Goal: Find specific page/section: Find specific page/section

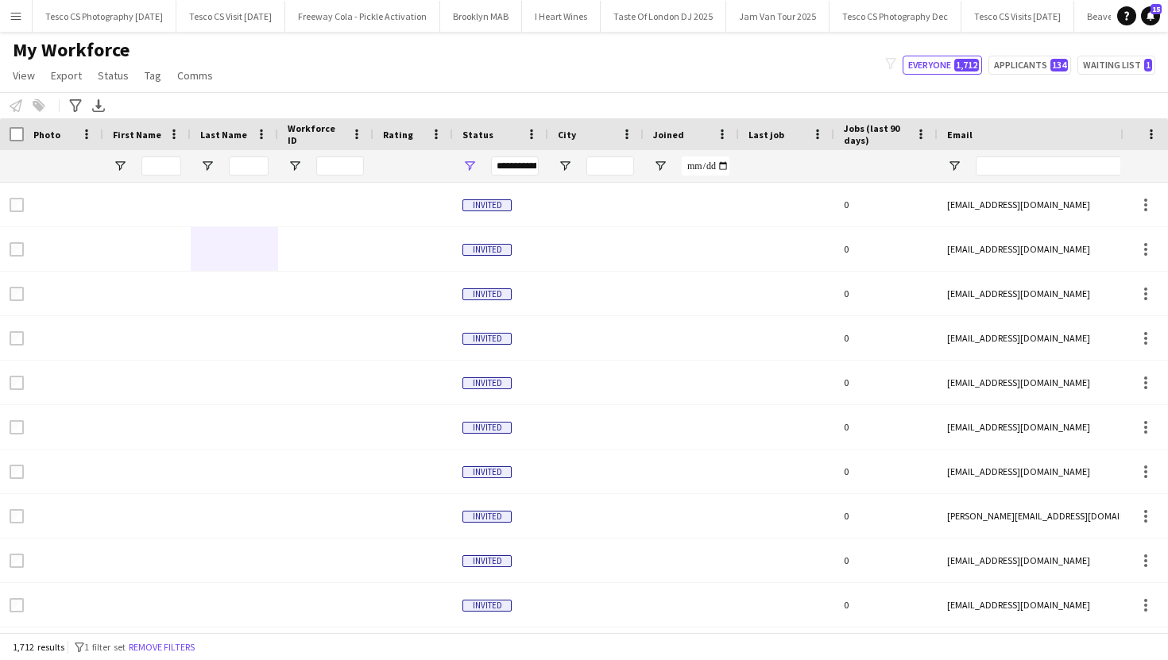
scroll to position [0, 3505]
click at [17, 6] on button "Menu" at bounding box center [16, 16] width 32 height 32
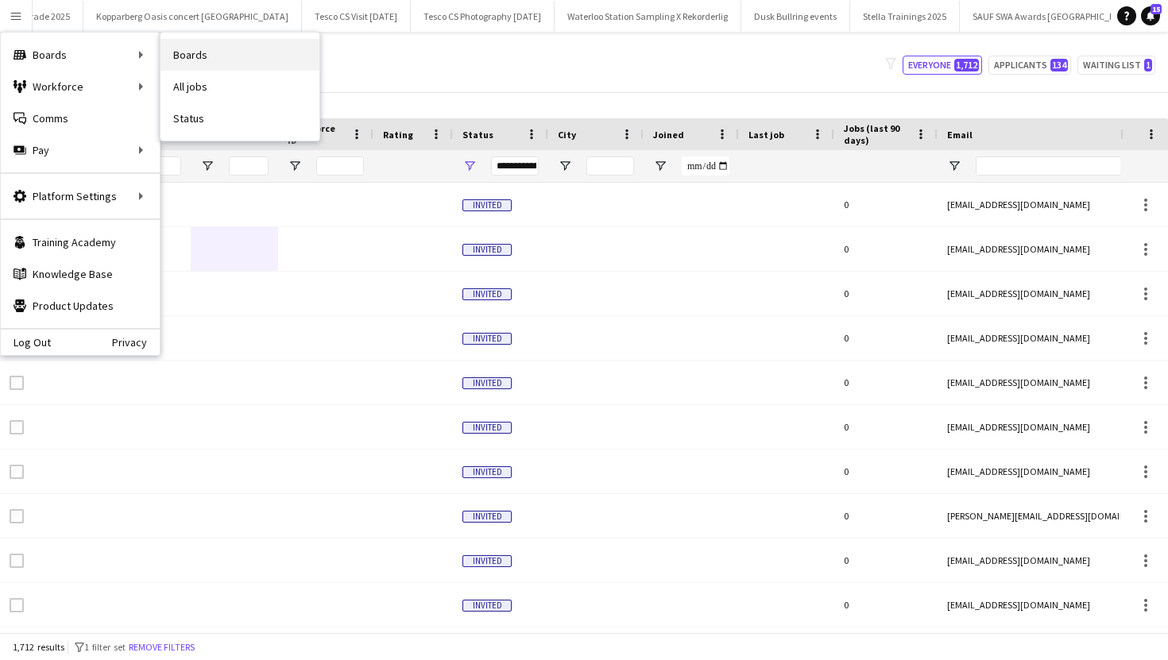
click at [208, 62] on link "Boards" at bounding box center [239, 55] width 159 height 32
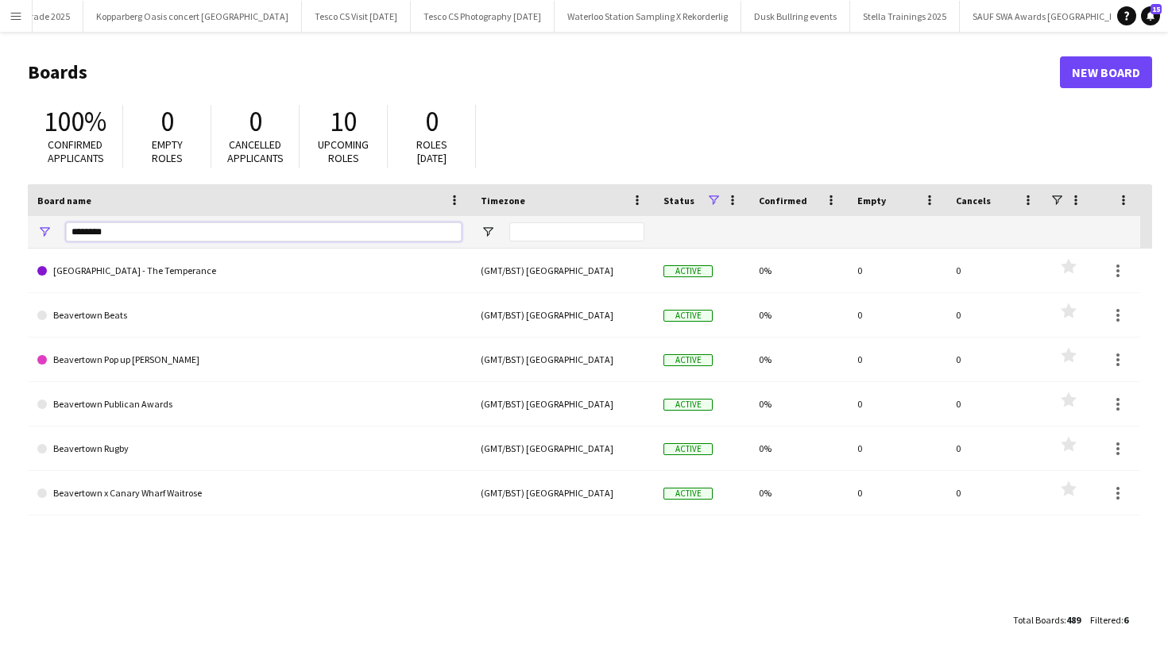
click at [157, 230] on input "********" at bounding box center [264, 231] width 396 height 19
type input "*"
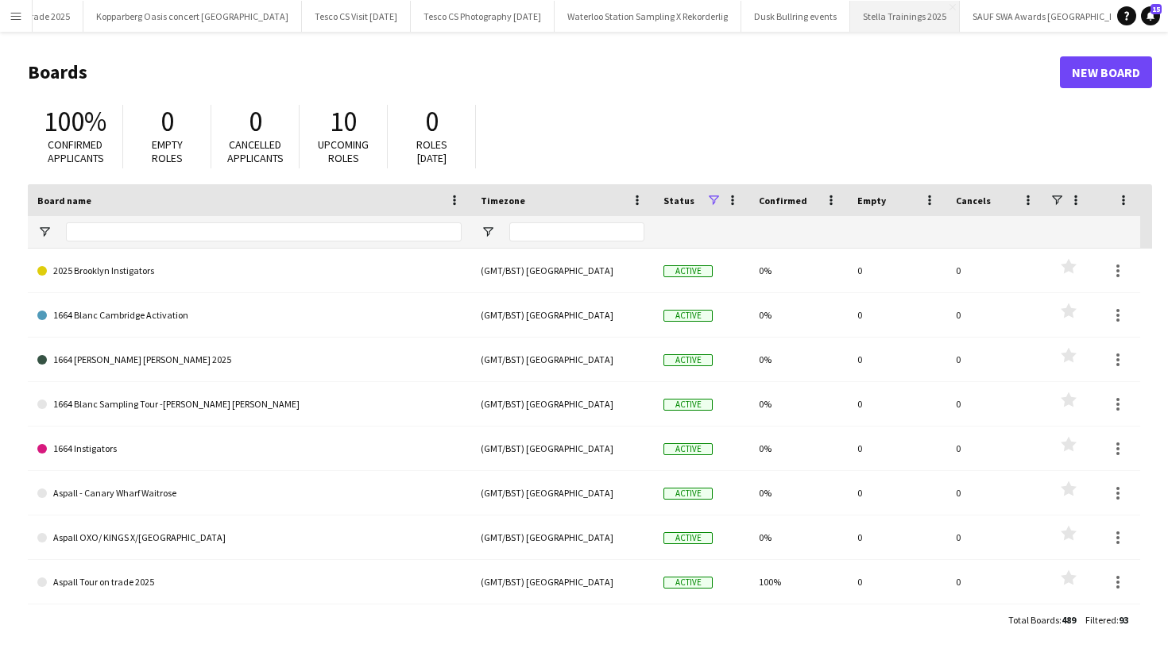
click at [850, 16] on button "Stella Trainings 2025 Close" at bounding box center [905, 16] width 110 height 31
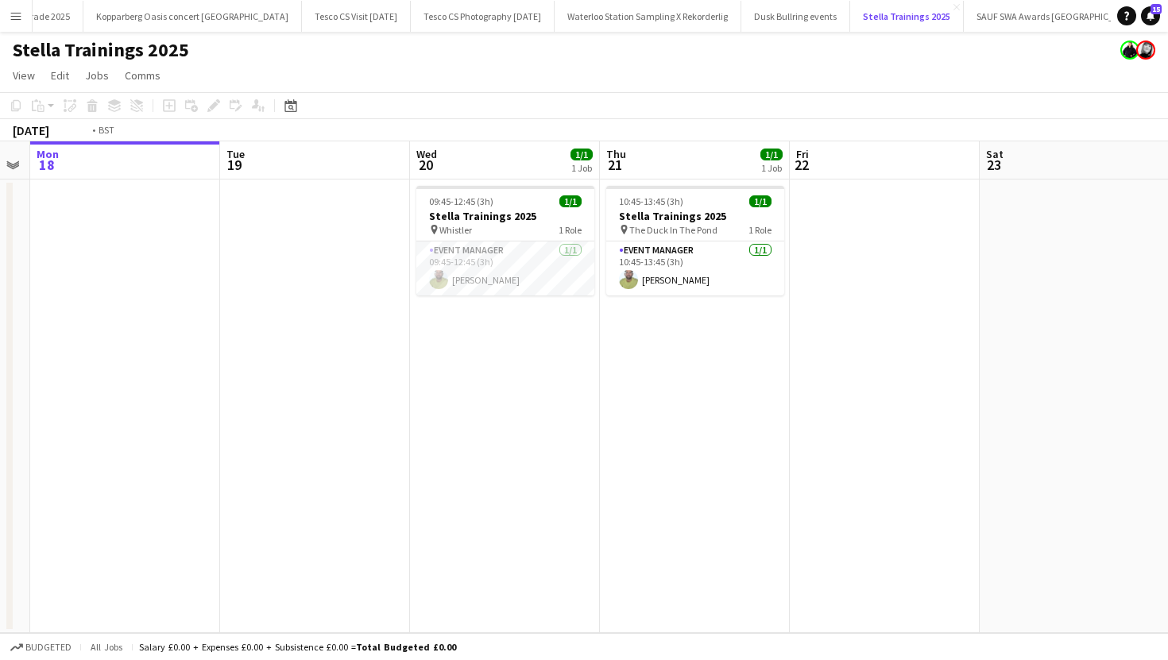
scroll to position [0, 577]
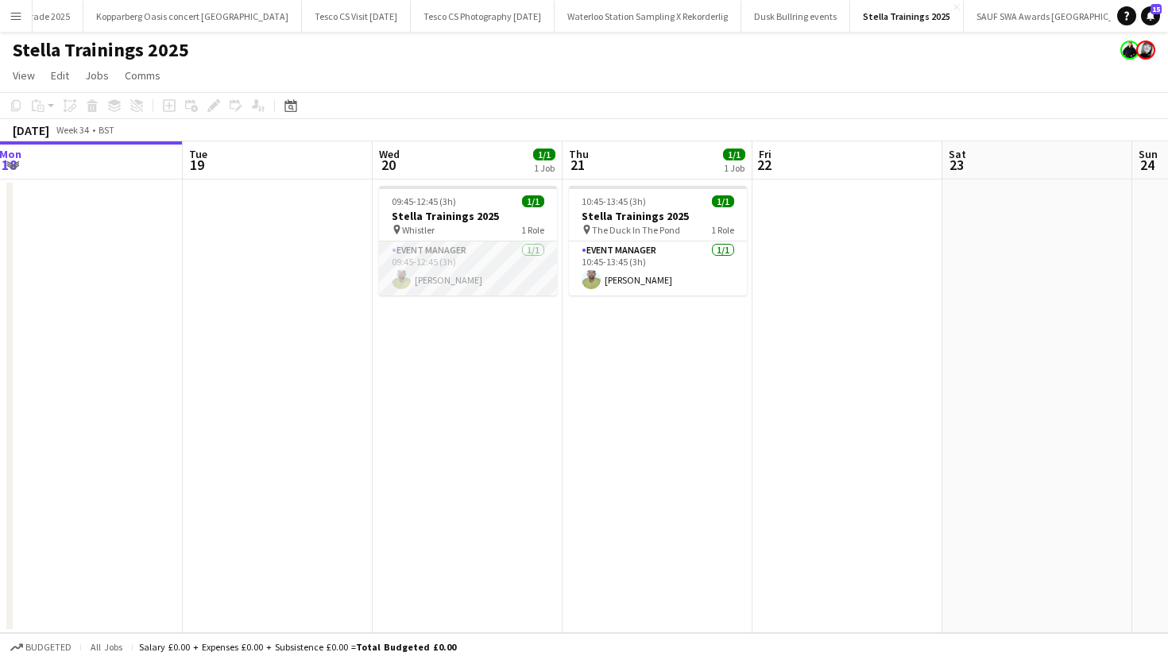
click at [513, 280] on app-card-role "Event Manager [DATE] 09:45-12:45 (3h) [PERSON_NAME]" at bounding box center [468, 269] width 178 height 54
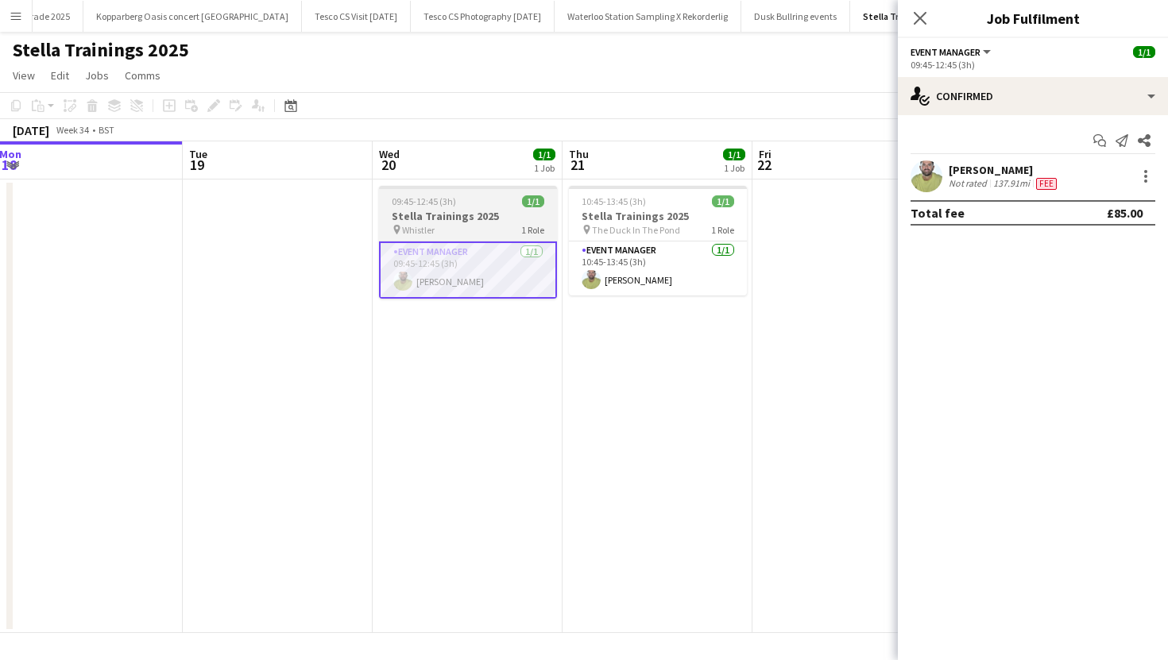
click at [499, 233] on div "pin Whistler 1 Role" at bounding box center [468, 229] width 178 height 13
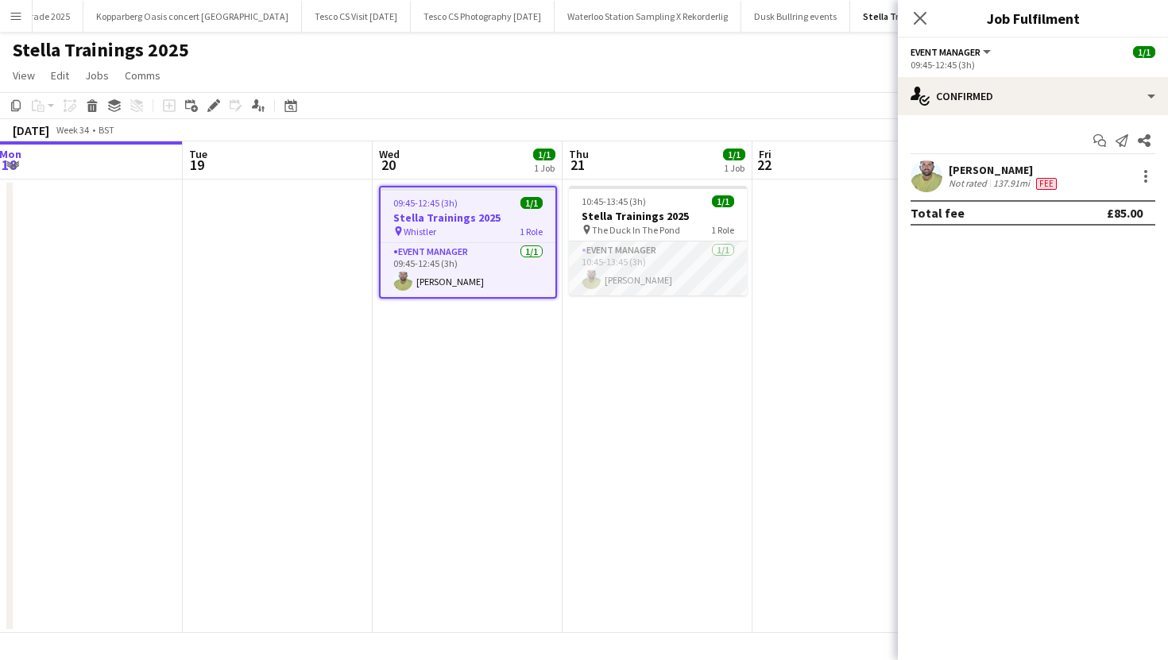
click at [605, 272] on app-card-role "Event Manager [DATE] 10:45-13:45 (3h) [PERSON_NAME]" at bounding box center [658, 269] width 178 height 54
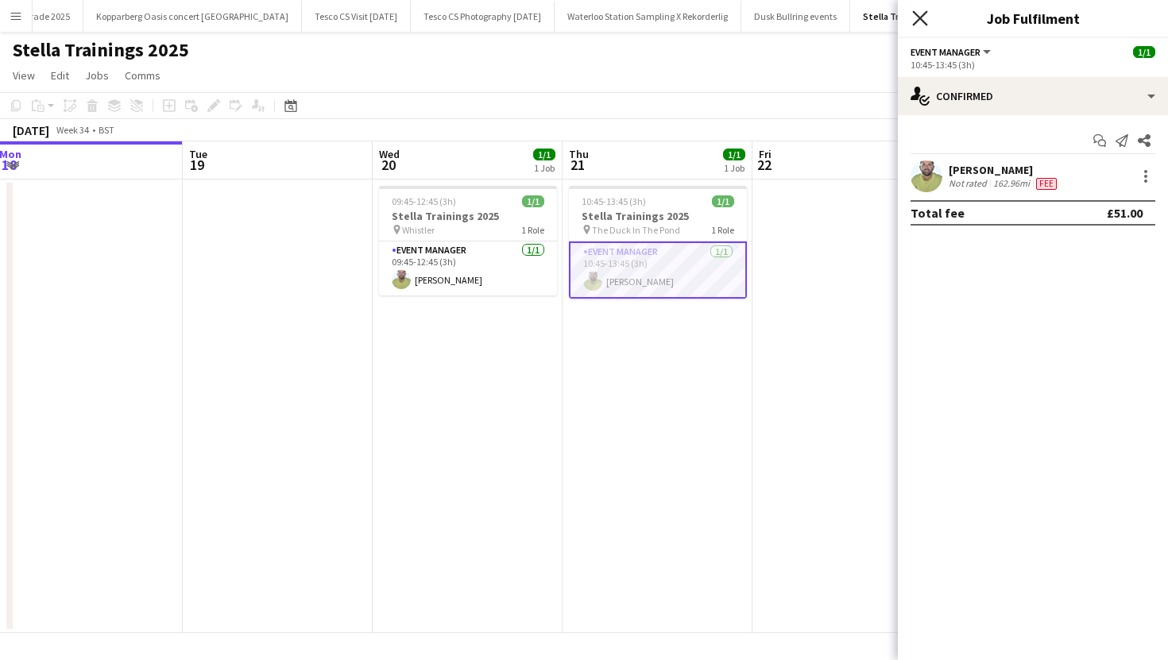
click at [913, 11] on icon at bounding box center [919, 17] width 15 height 15
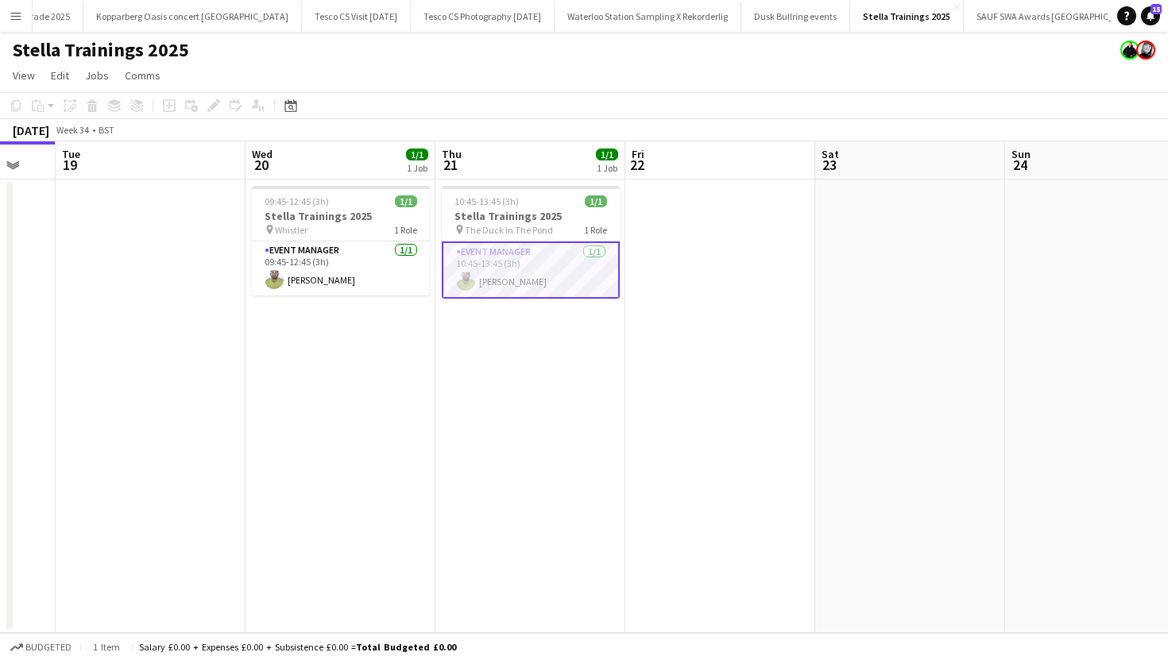
scroll to position [0, 543]
